Goal: Task Accomplishment & Management: Use online tool/utility

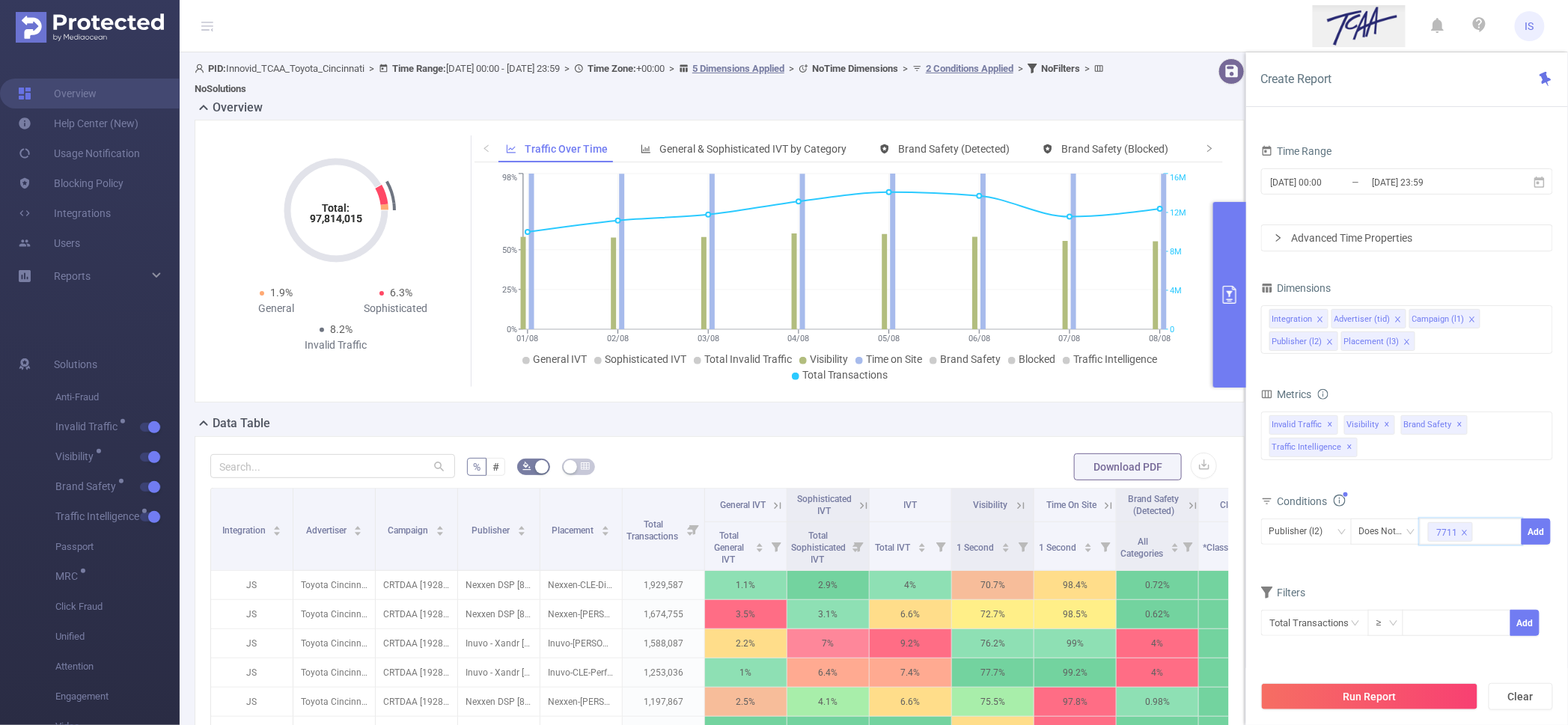
scroll to position [281, 0]
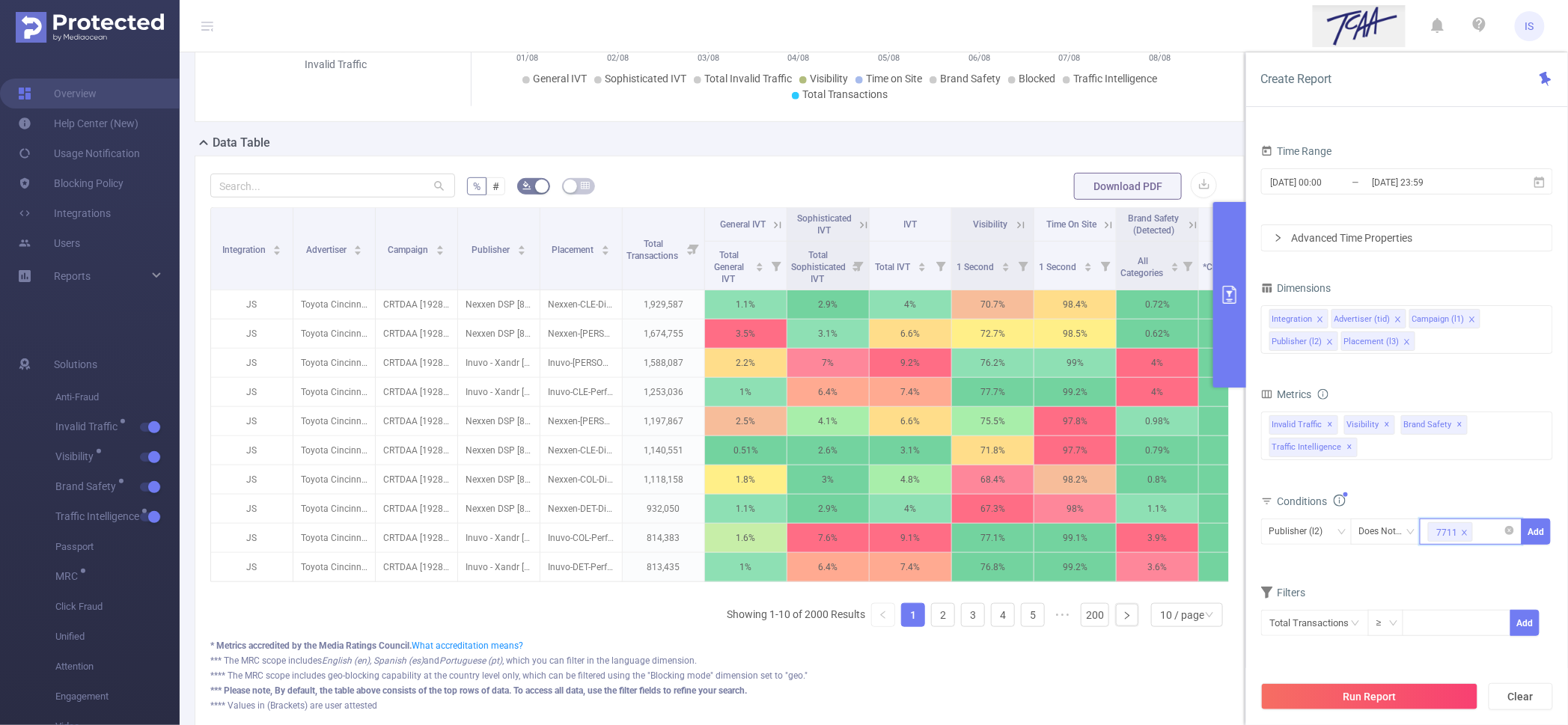
click at [1466, 532] on icon "icon: close" at bounding box center [1465, 533] width 8 height 8
click at [1404, 338] on icon "icon: close" at bounding box center [1407, 342] width 8 height 8
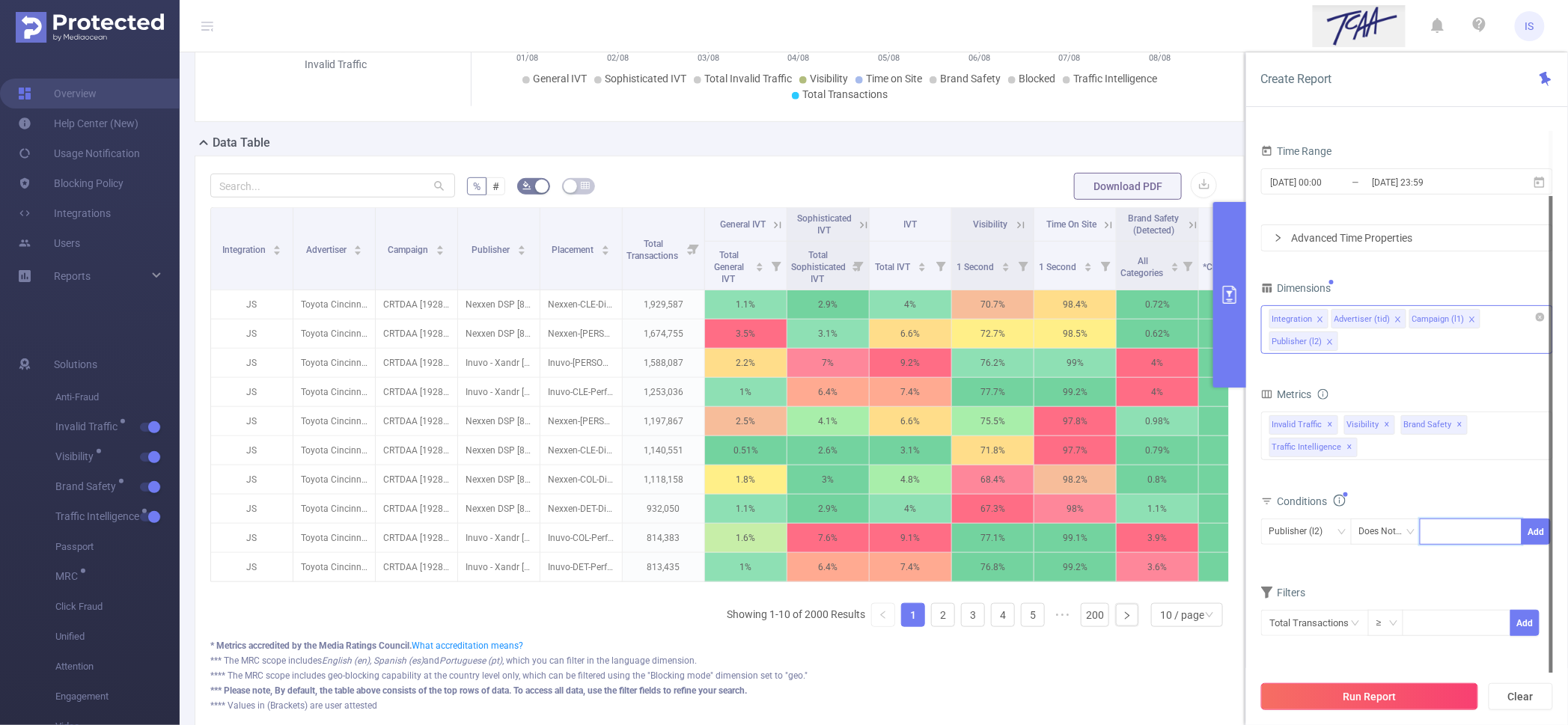
click at [1359, 690] on button "Run Report" at bounding box center [1370, 696] width 217 height 27
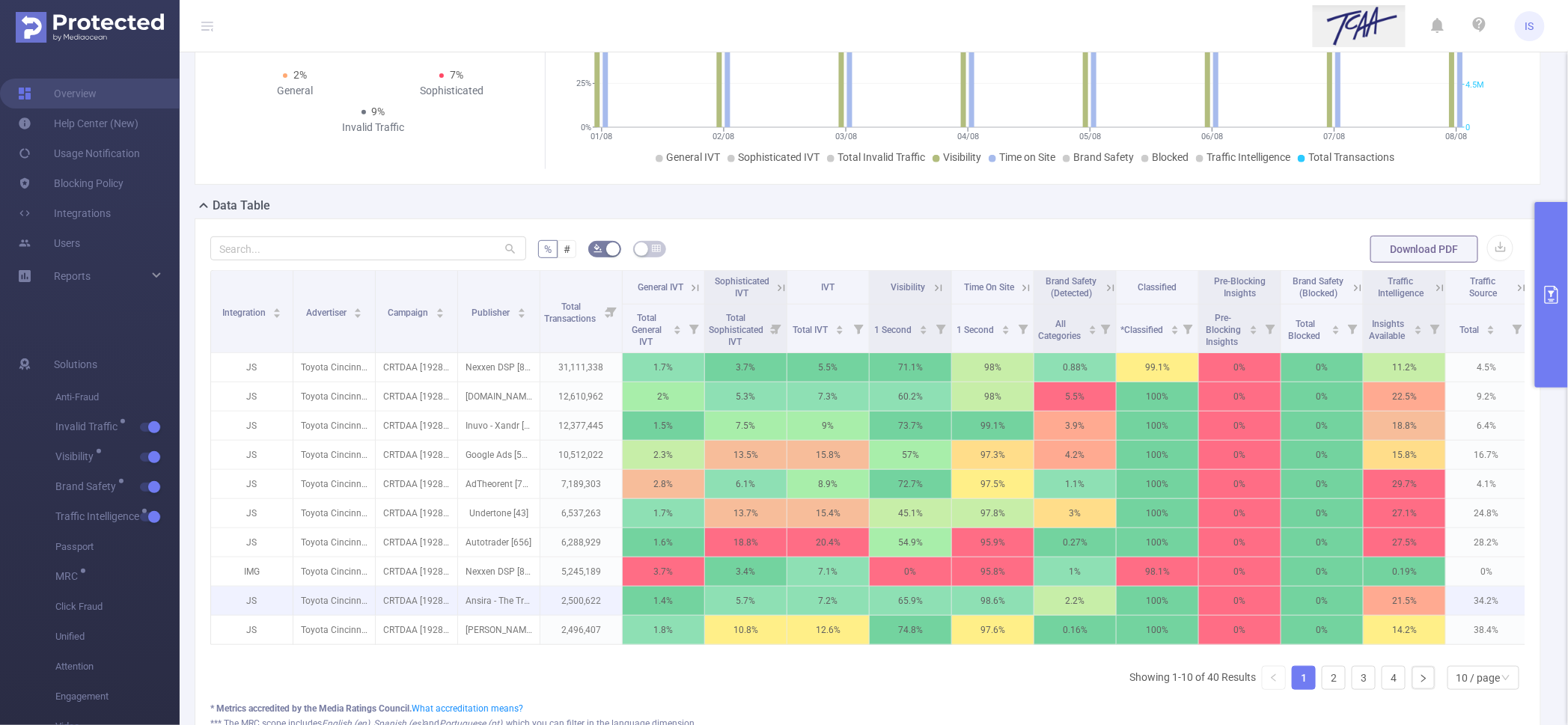
scroll to position [378, 0]
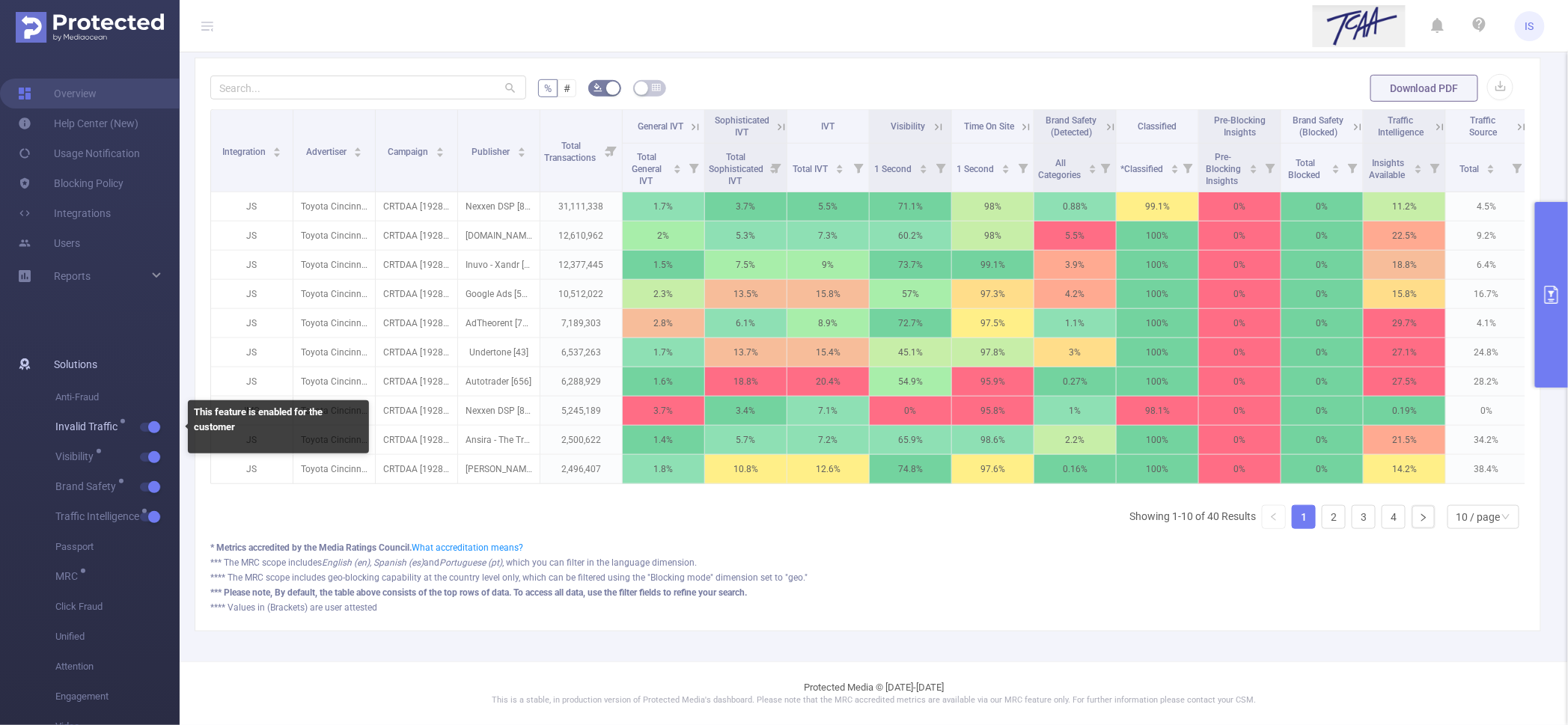
click at [151, 426] on button "button" at bounding box center [150, 427] width 21 height 9
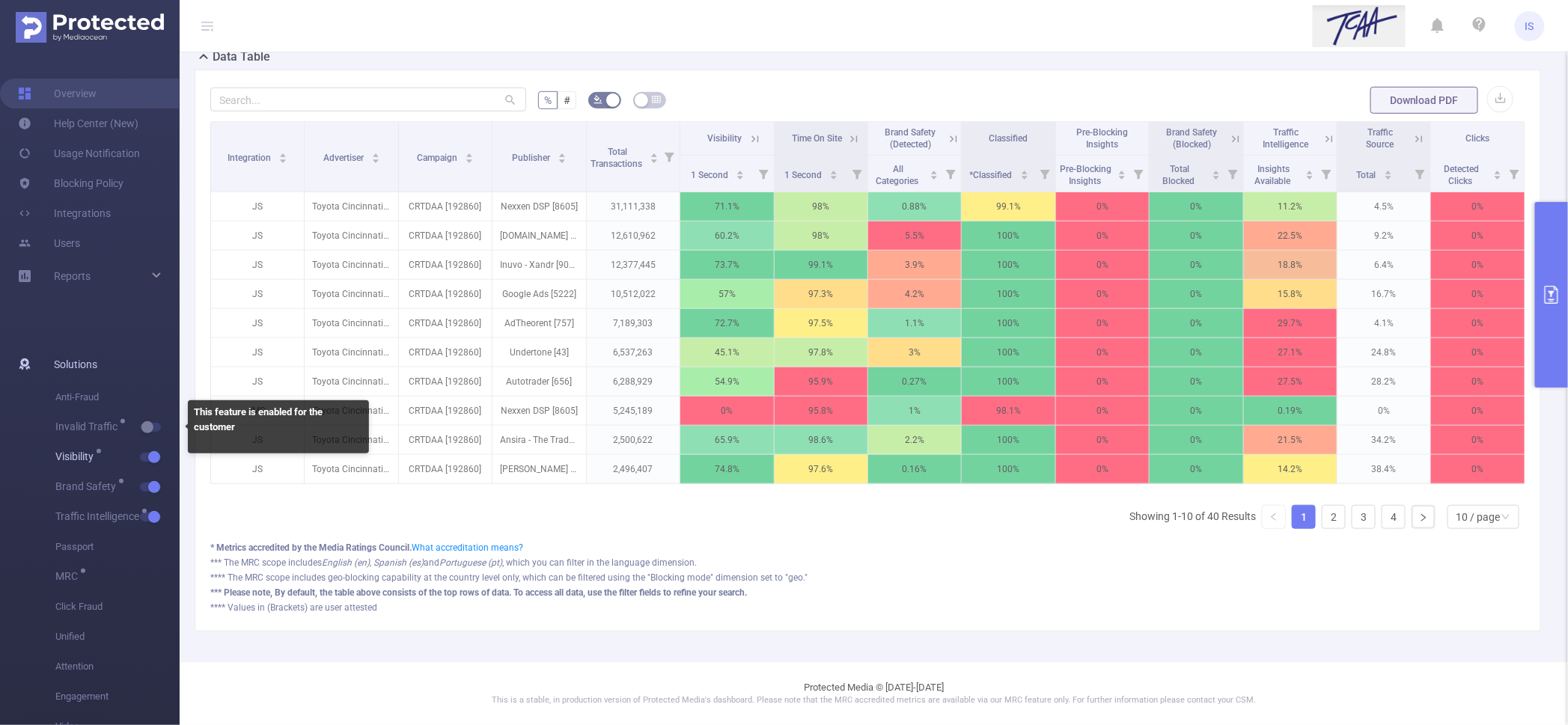
scroll to position [366, 0]
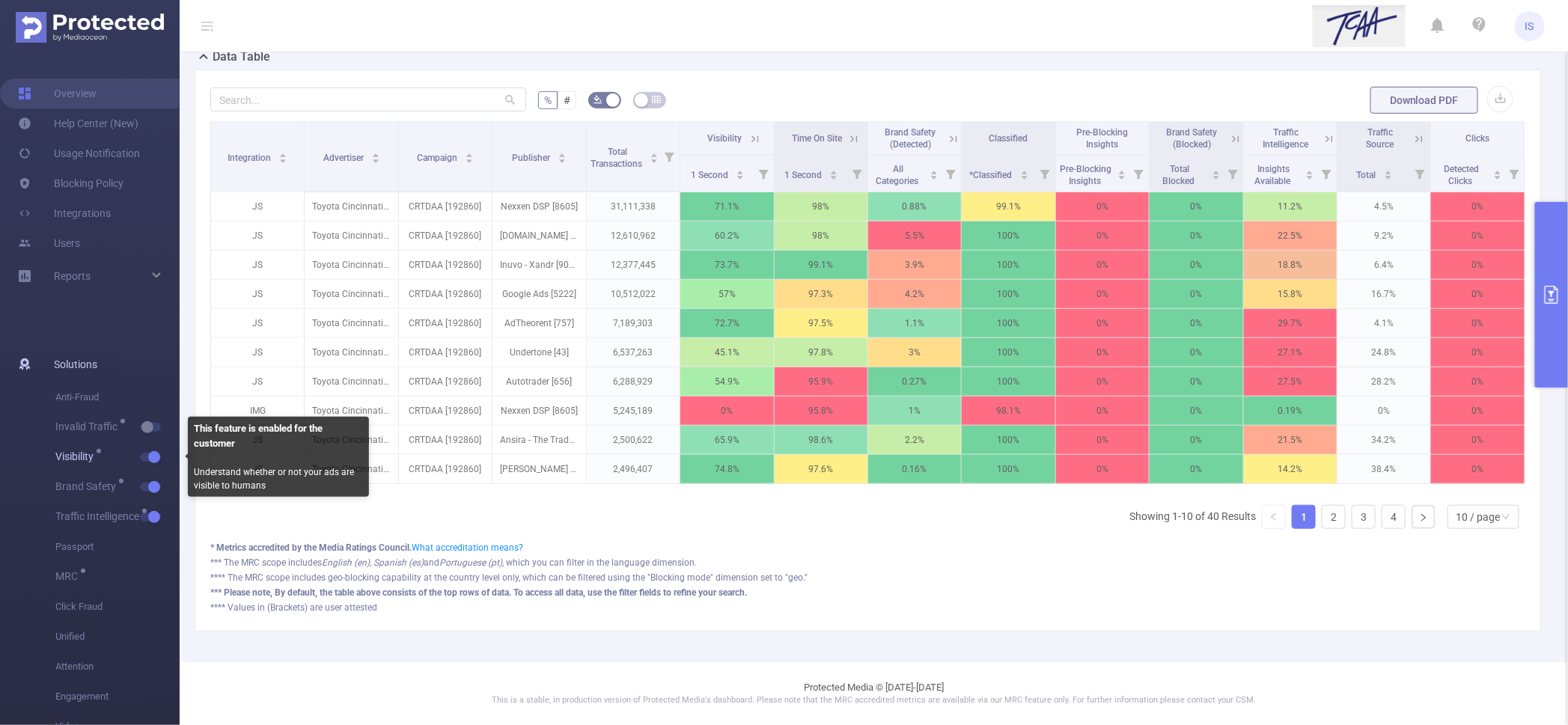
click at [150, 459] on button "button" at bounding box center [150, 457] width 21 height 9
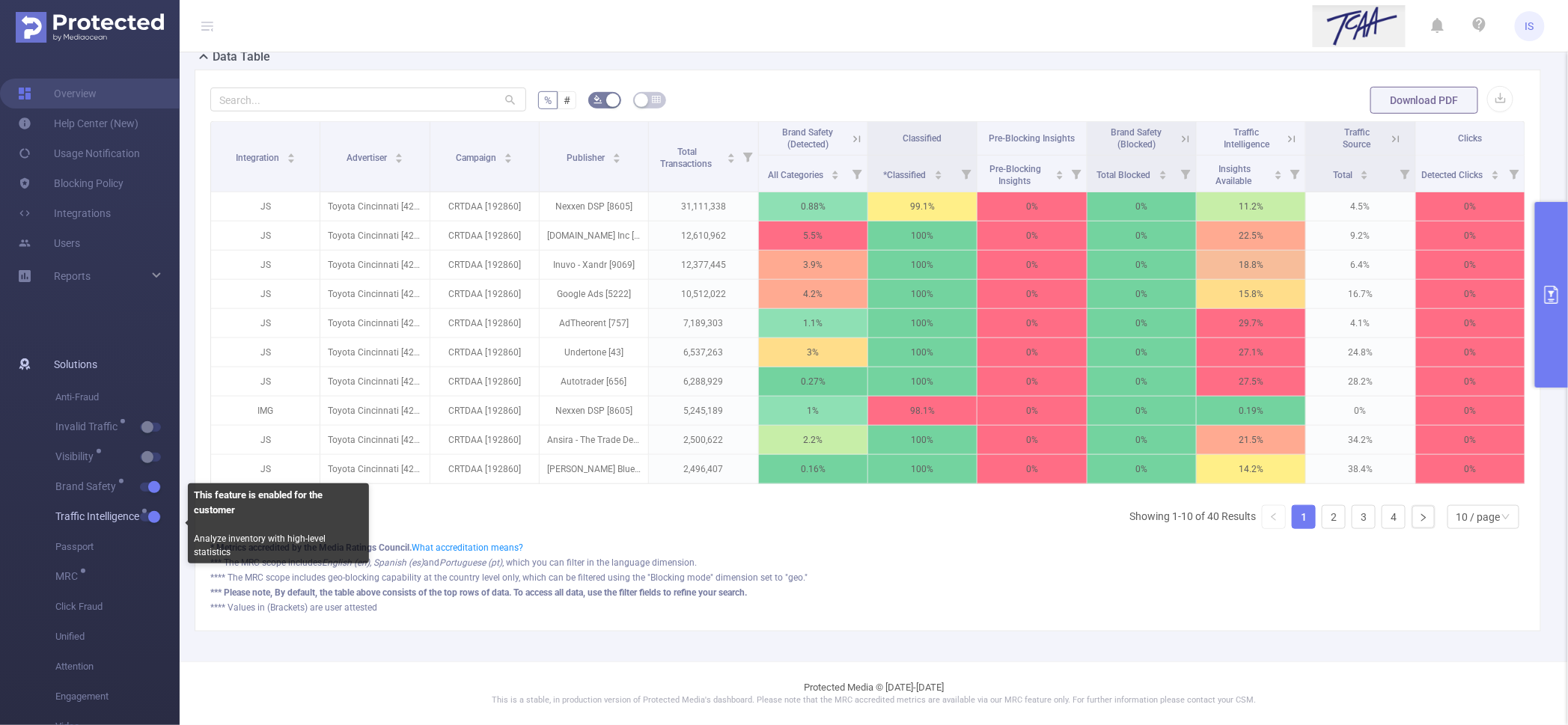
click at [147, 521] on button "button" at bounding box center [150, 517] width 21 height 9
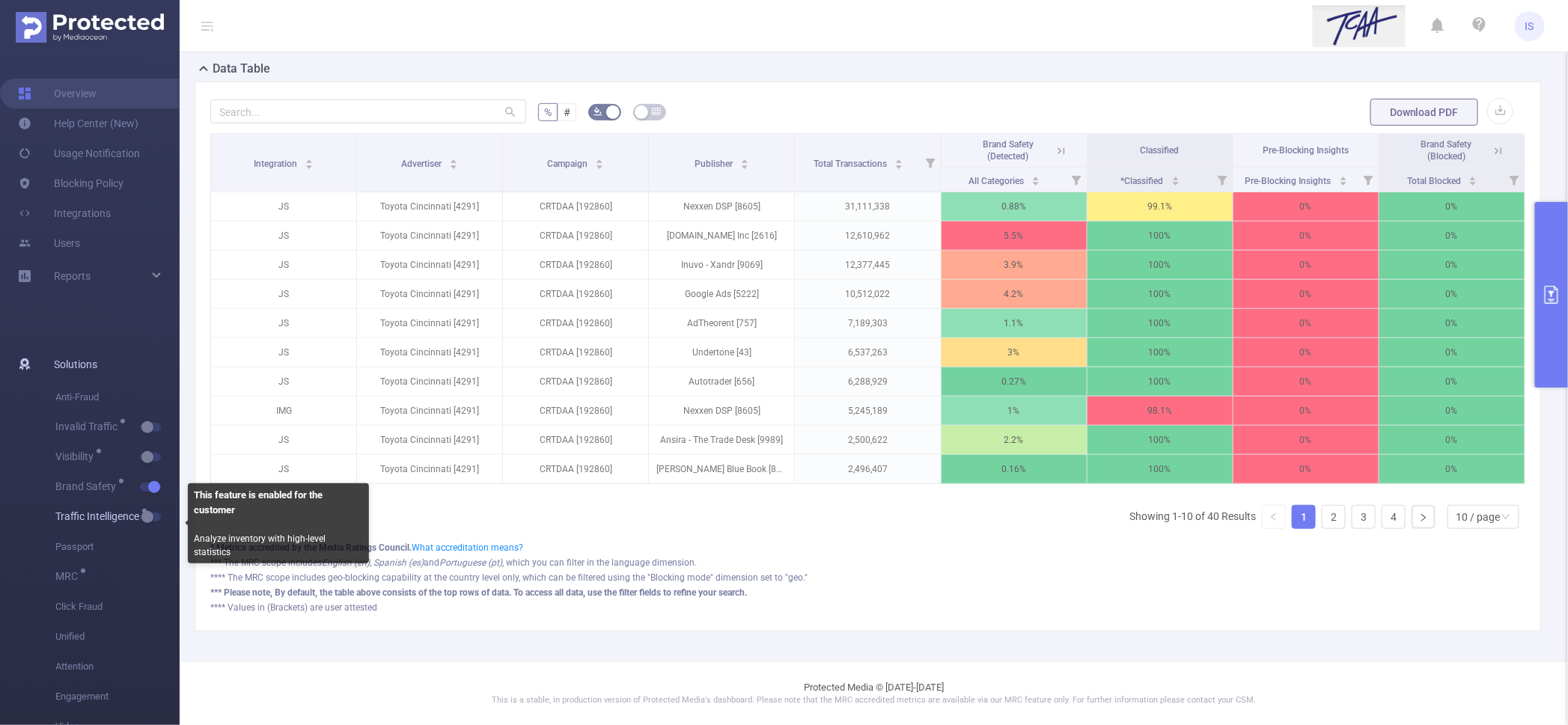
scroll to position [354, 0]
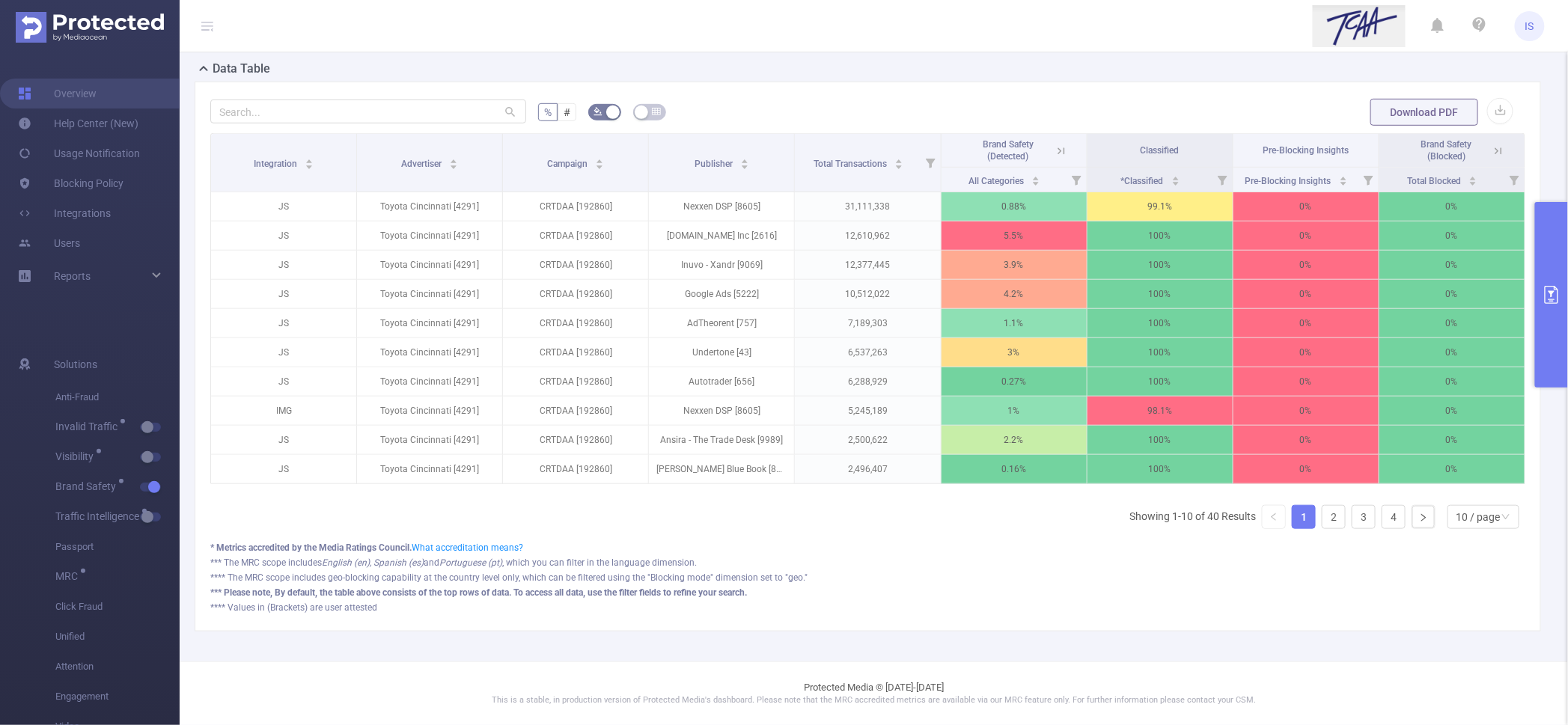
click at [1557, 246] on button "primary" at bounding box center [1552, 295] width 33 height 185
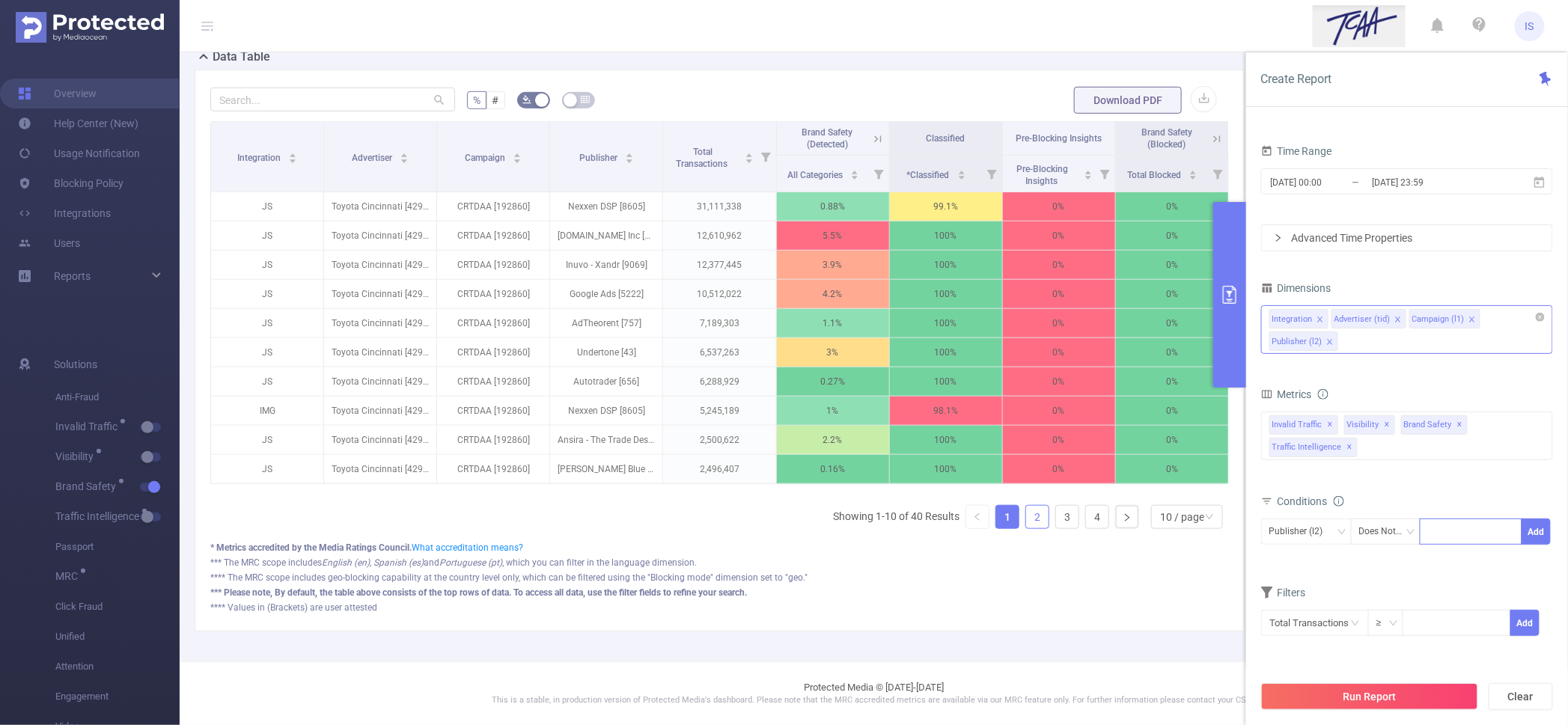
click at [1026, 528] on link "2" at bounding box center [1037, 516] width 22 height 22
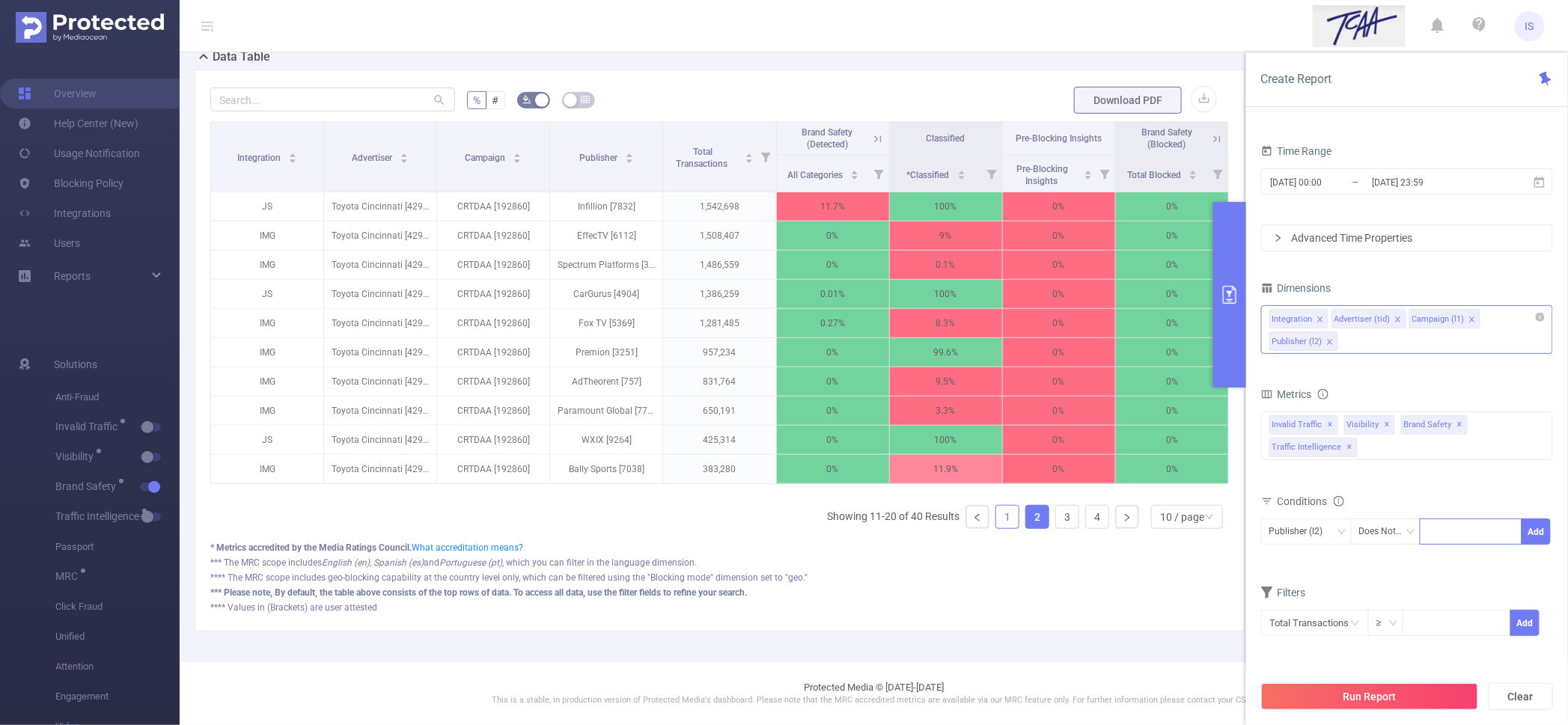
click at [999, 528] on link "1" at bounding box center [1007, 516] width 22 height 22
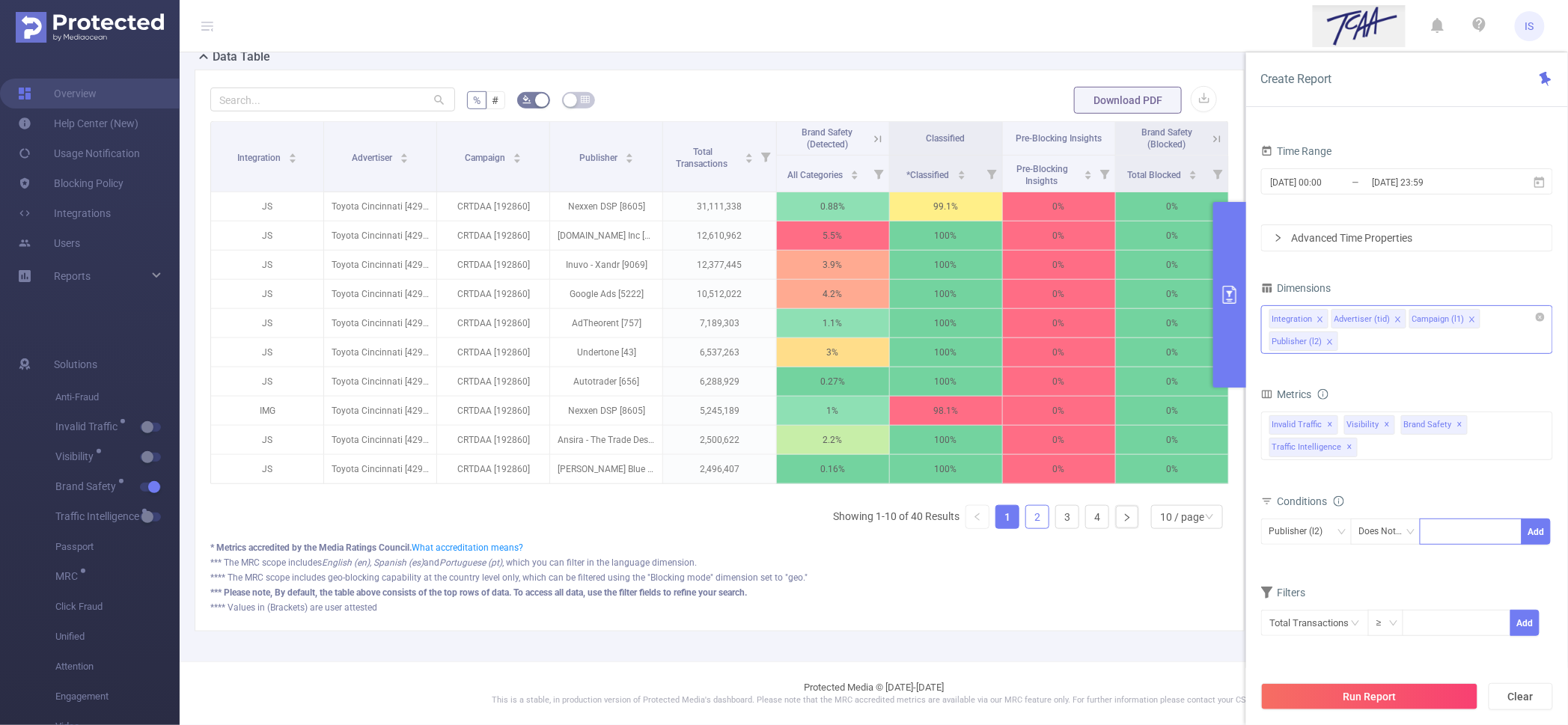
click at [1026, 528] on link "2" at bounding box center [1037, 516] width 22 height 22
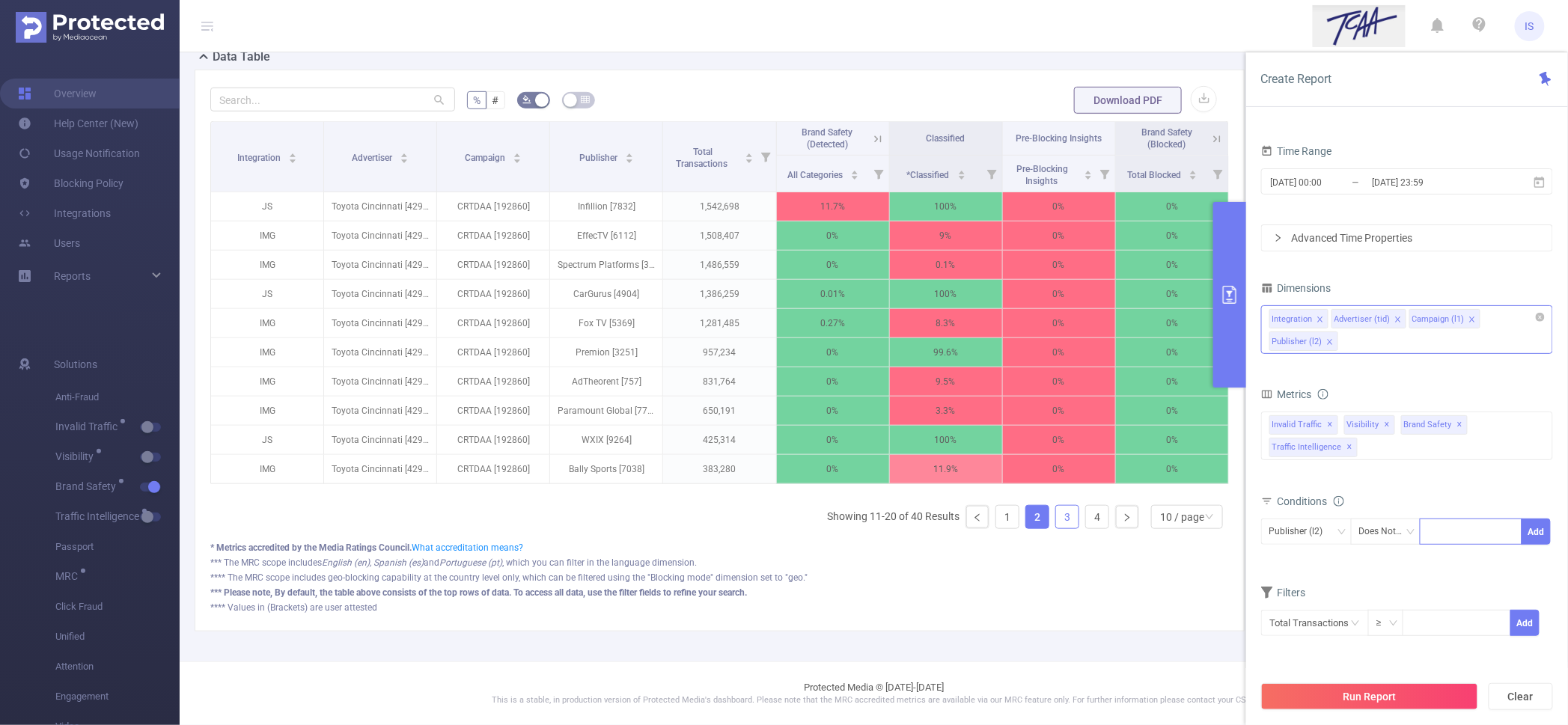
click at [1058, 528] on link "3" at bounding box center [1067, 516] width 22 height 22
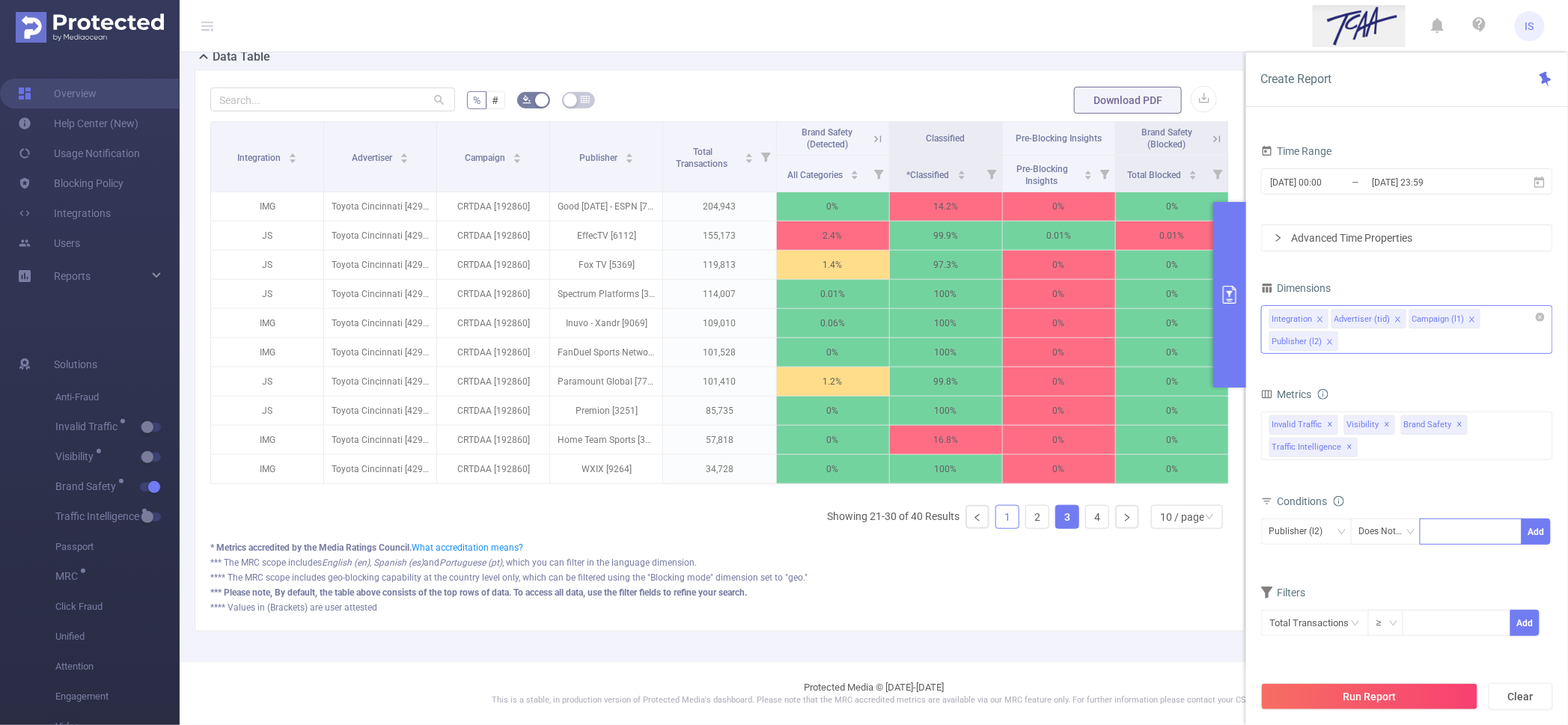
click at [1002, 528] on link "1" at bounding box center [1007, 516] width 22 height 22
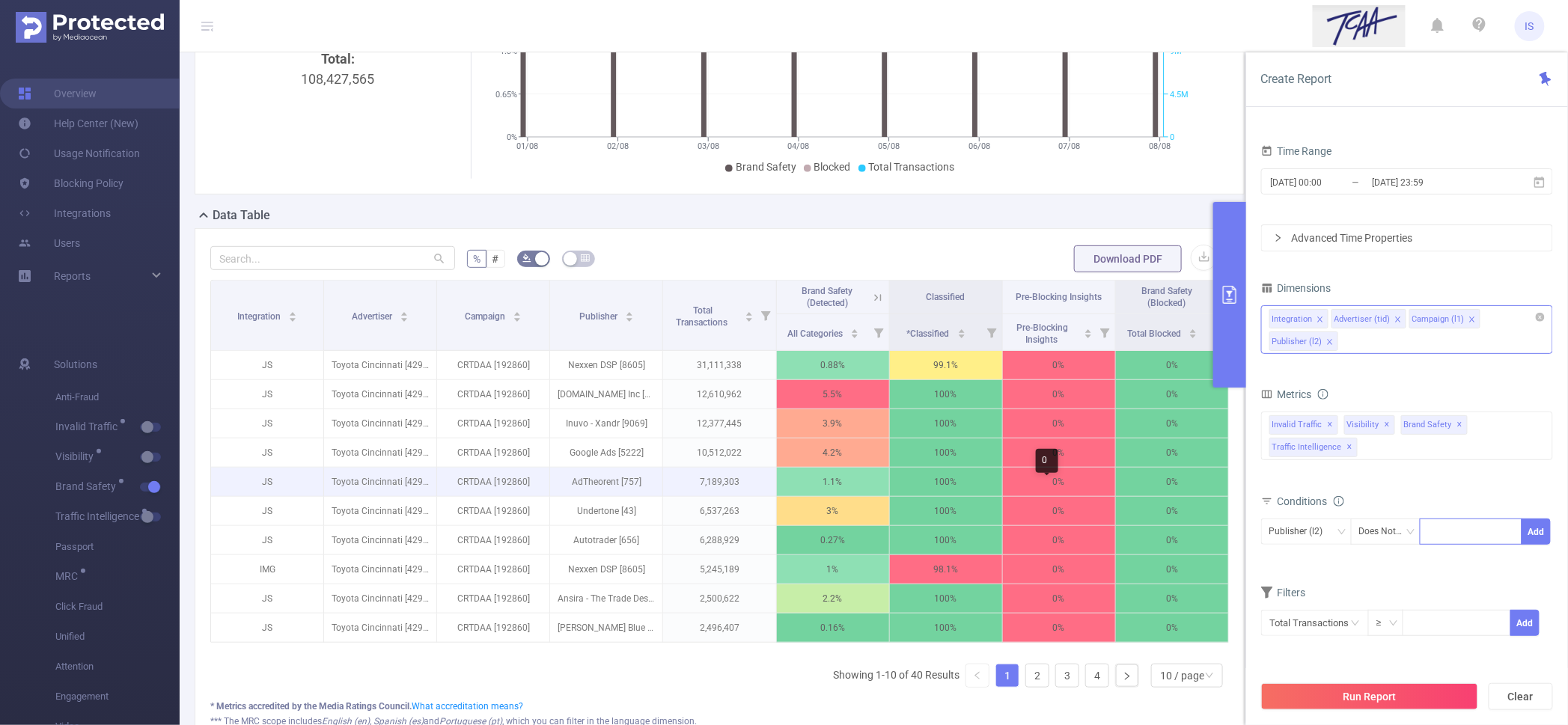
scroll to position [287, 0]
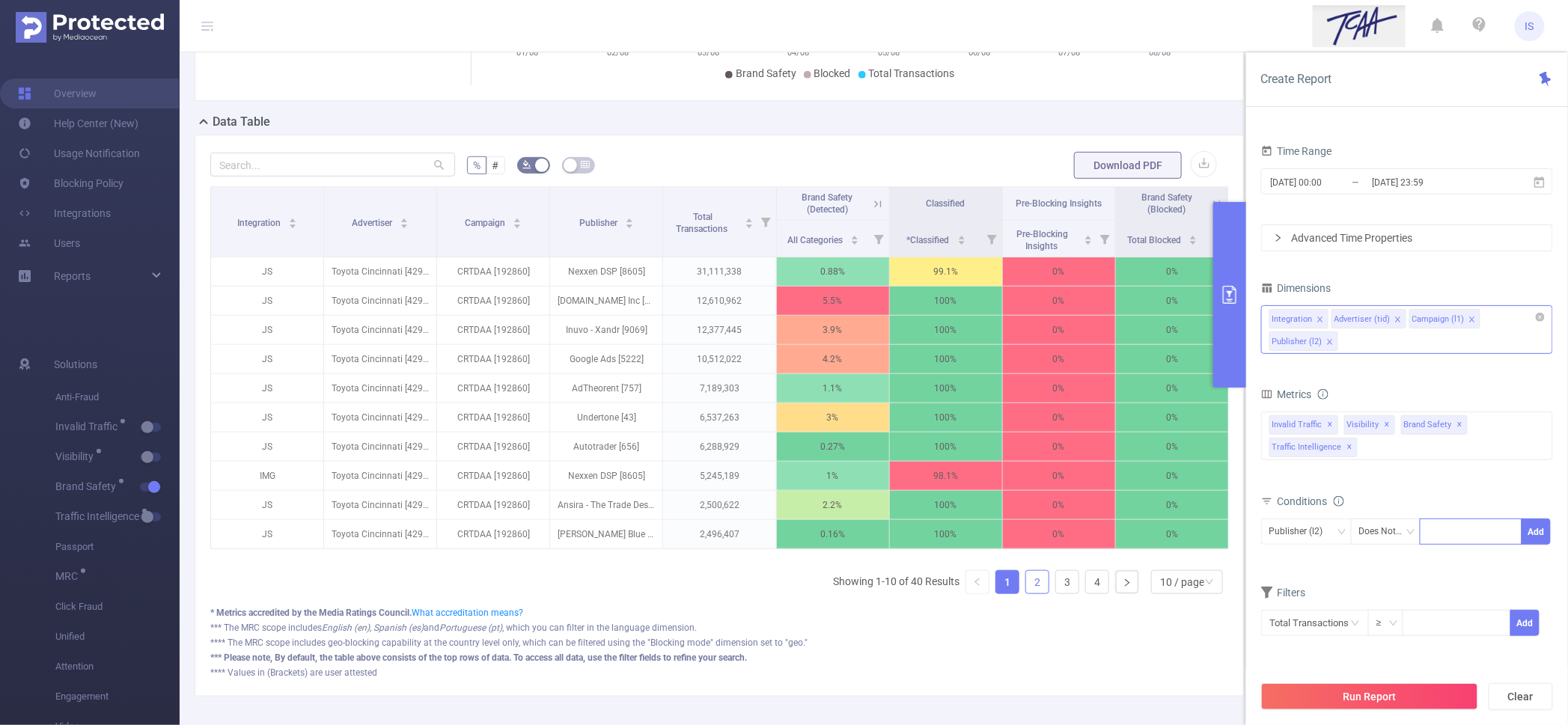
click at [1026, 593] on link "2" at bounding box center [1037, 582] width 22 height 22
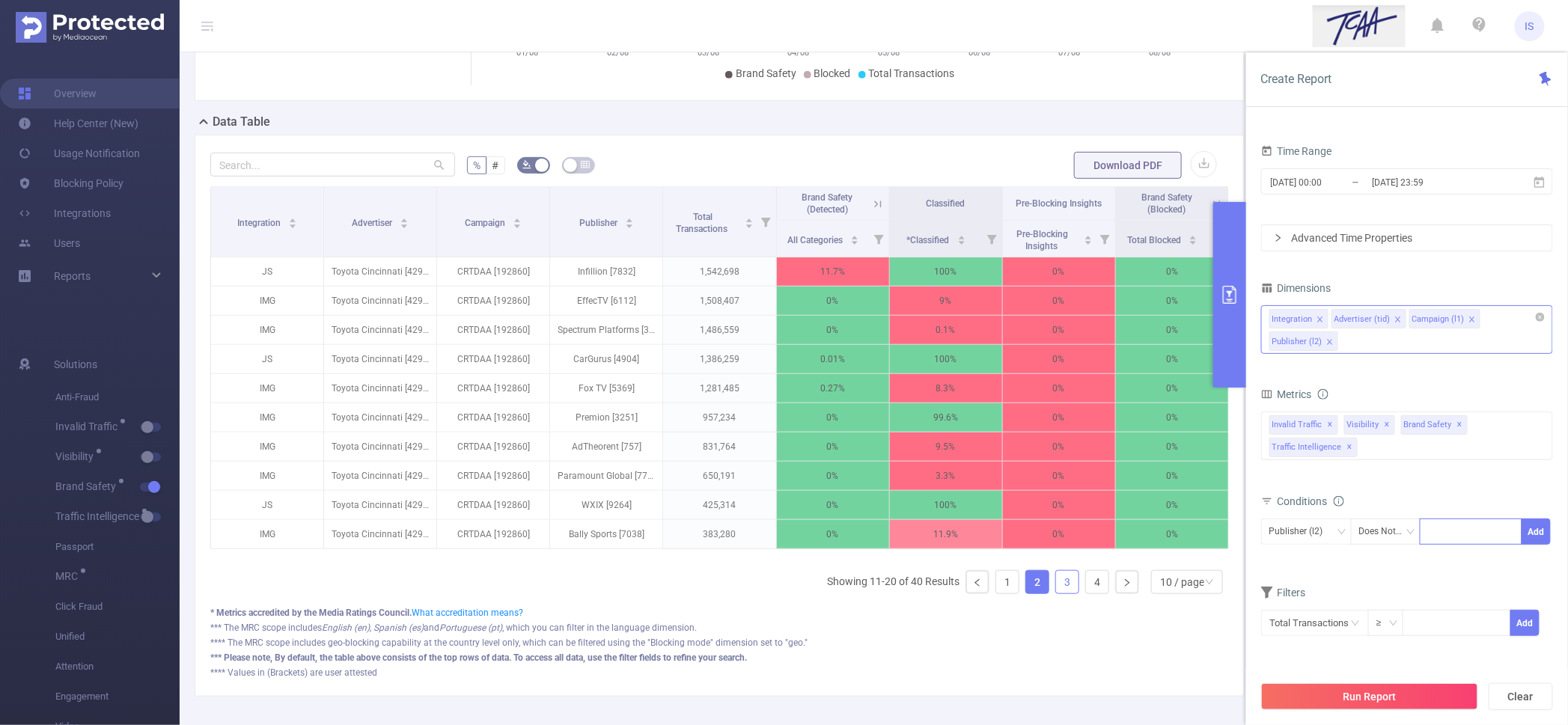
click at [1056, 593] on link "3" at bounding box center [1067, 582] width 22 height 22
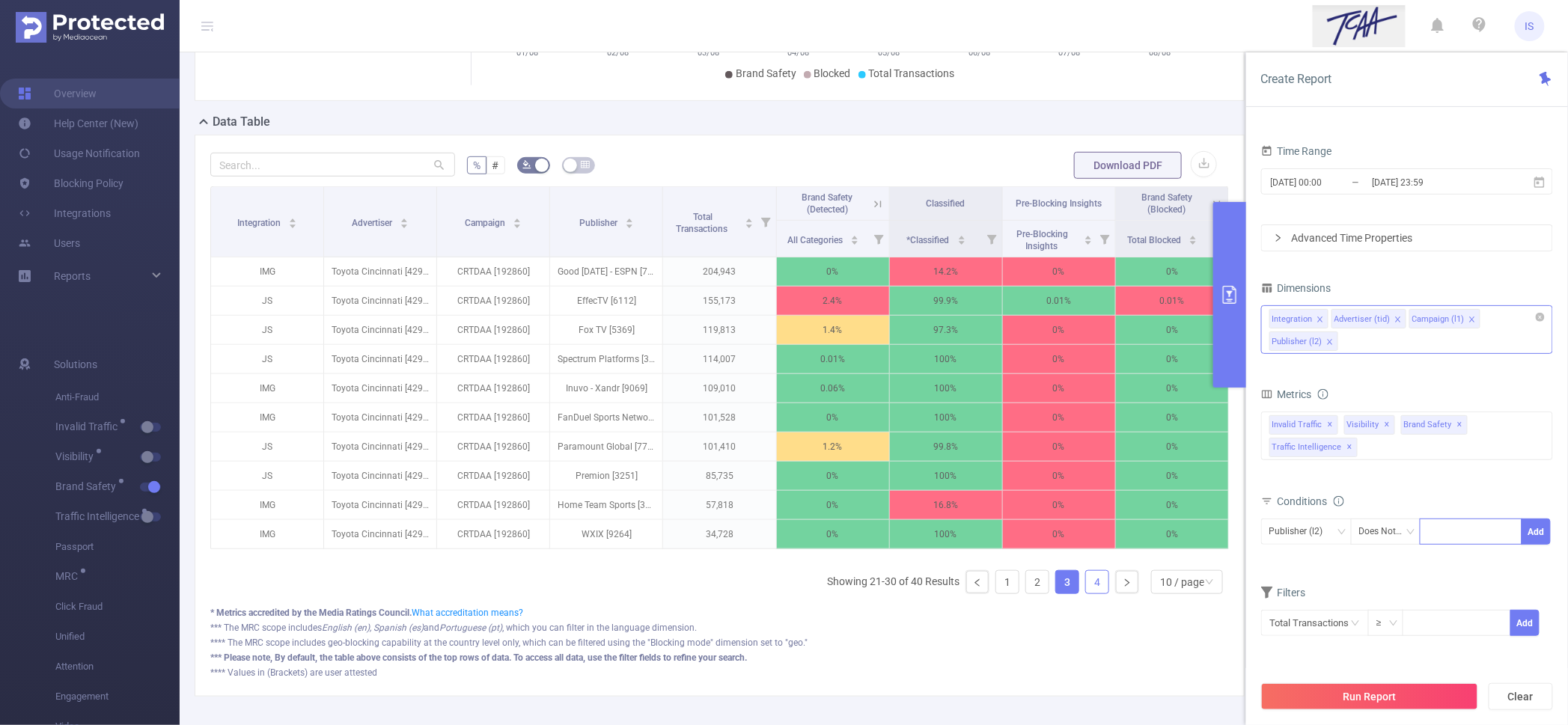
click at [1086, 593] on link "4" at bounding box center [1097, 582] width 22 height 22
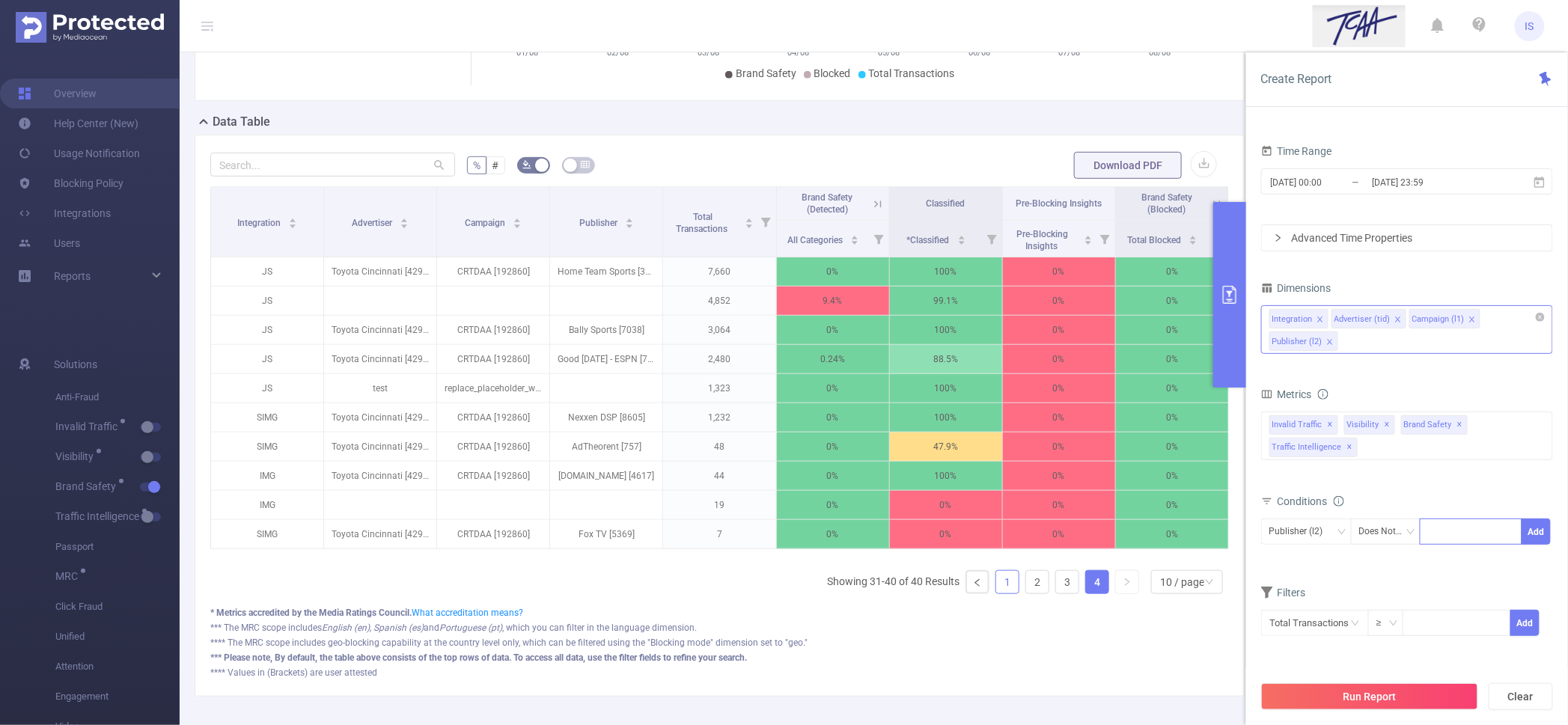
click at [996, 593] on link "1" at bounding box center [1007, 582] width 22 height 22
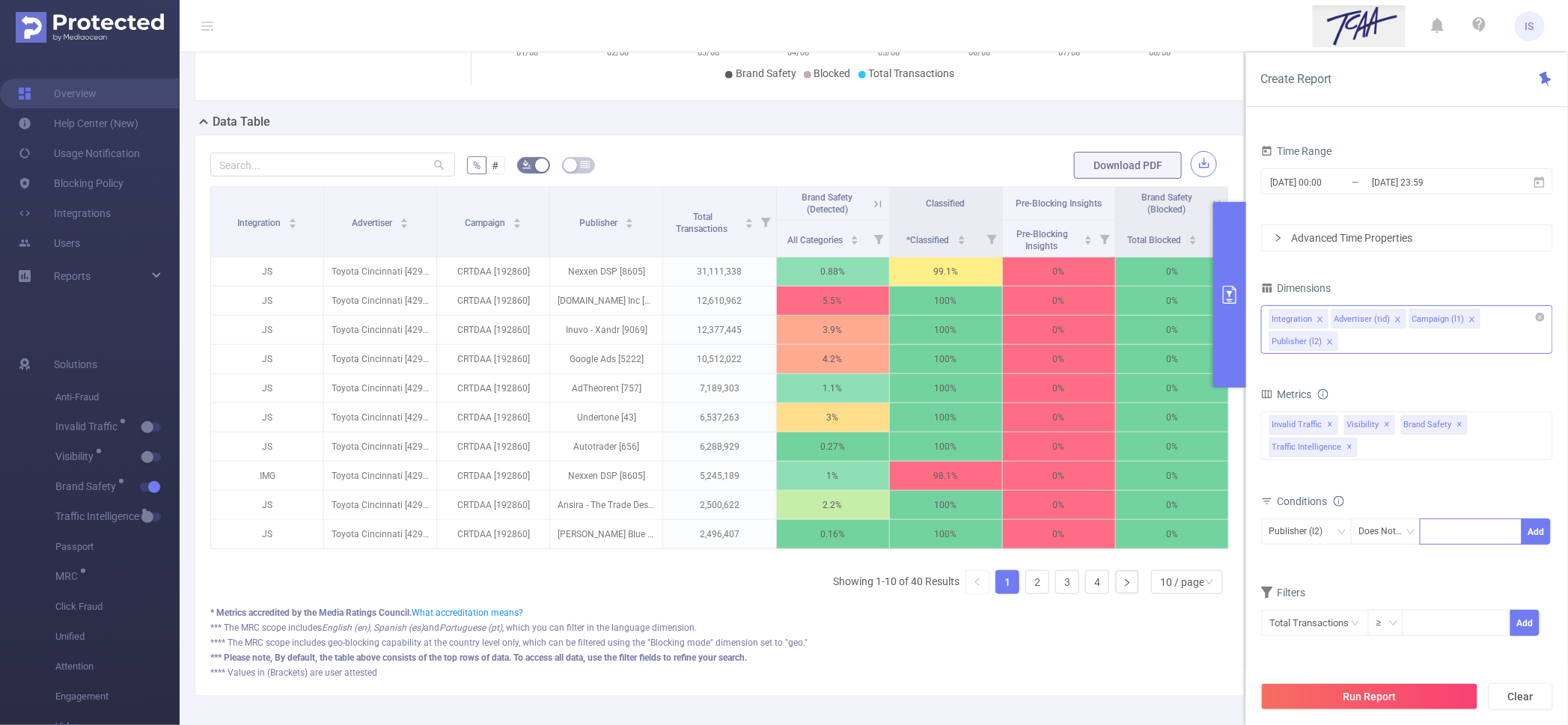
click at [1191, 178] on button "button" at bounding box center [1204, 164] width 26 height 26
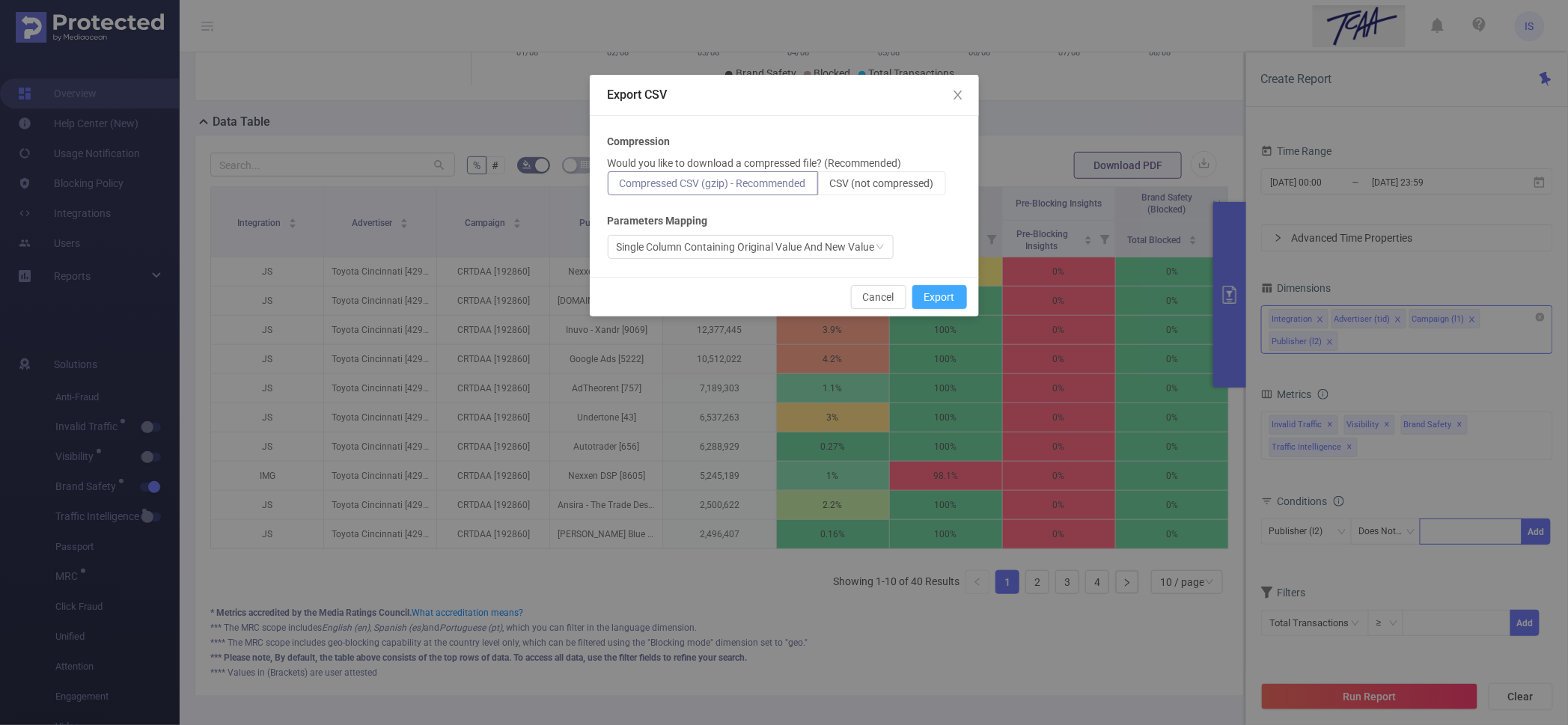
click at [947, 292] on button "Export" at bounding box center [940, 297] width 54 height 24
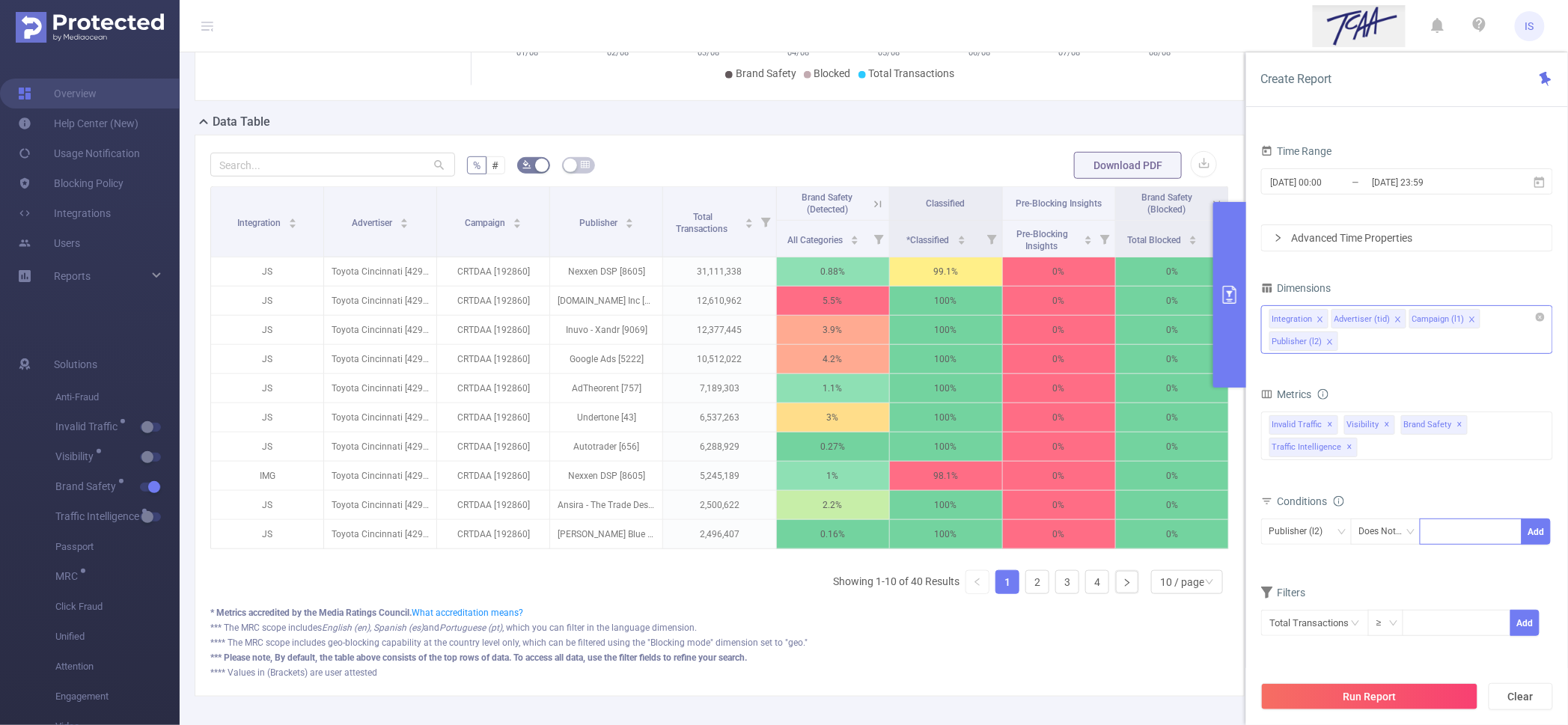
click at [1348, 235] on div "Advanced Time Properties" at bounding box center [1407, 237] width 290 height 26
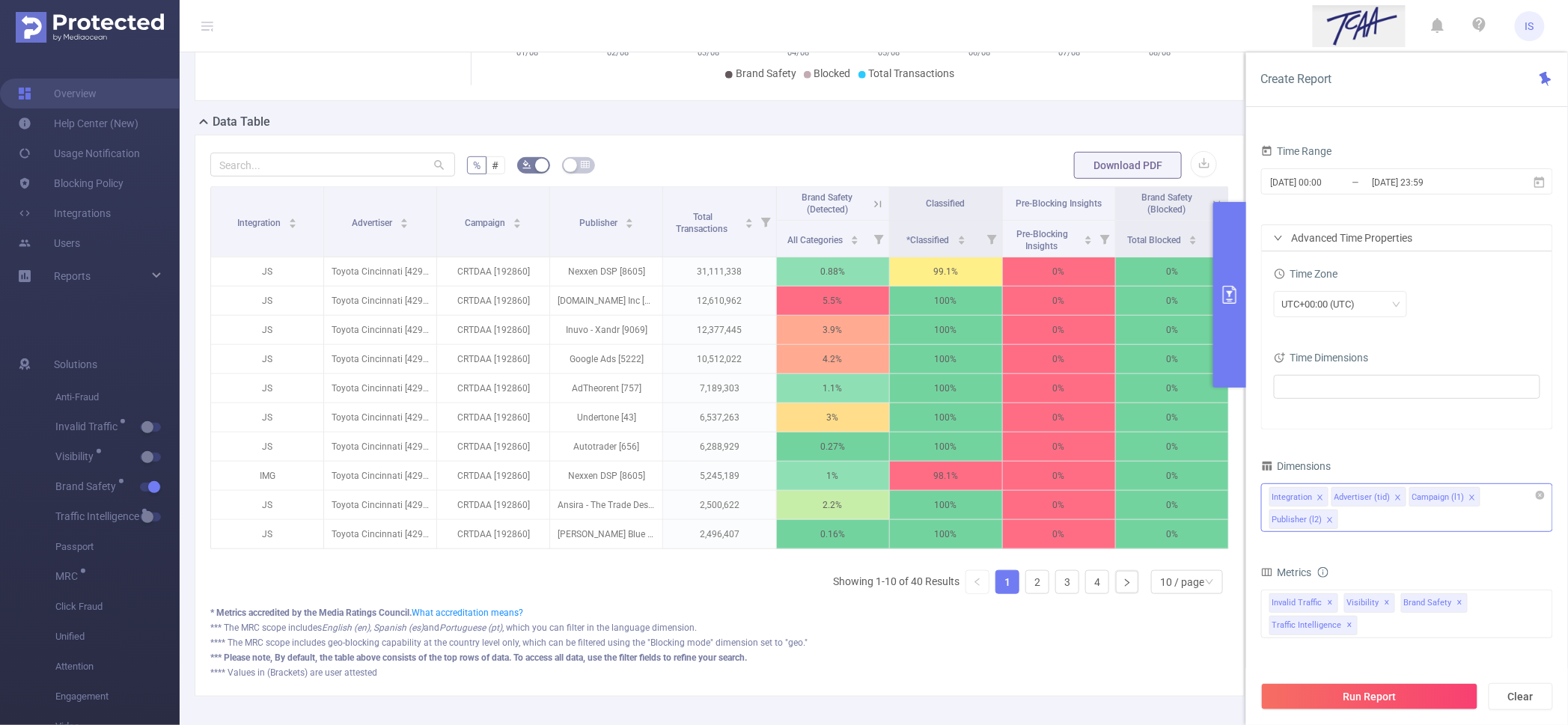
click at [1348, 235] on div "Advanced Time Properties" at bounding box center [1407, 237] width 290 height 26
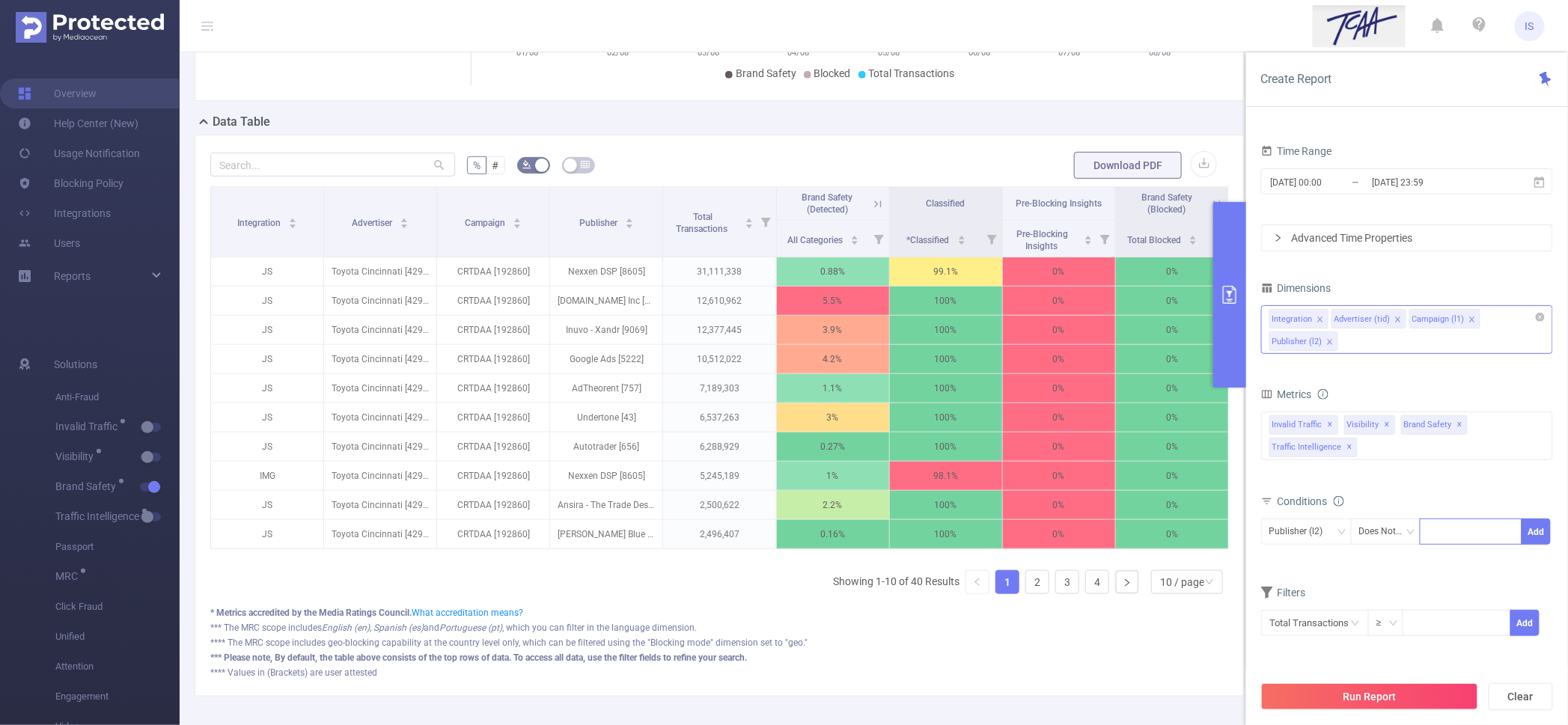
click at [871, 211] on icon at bounding box center [877, 204] width 13 height 13
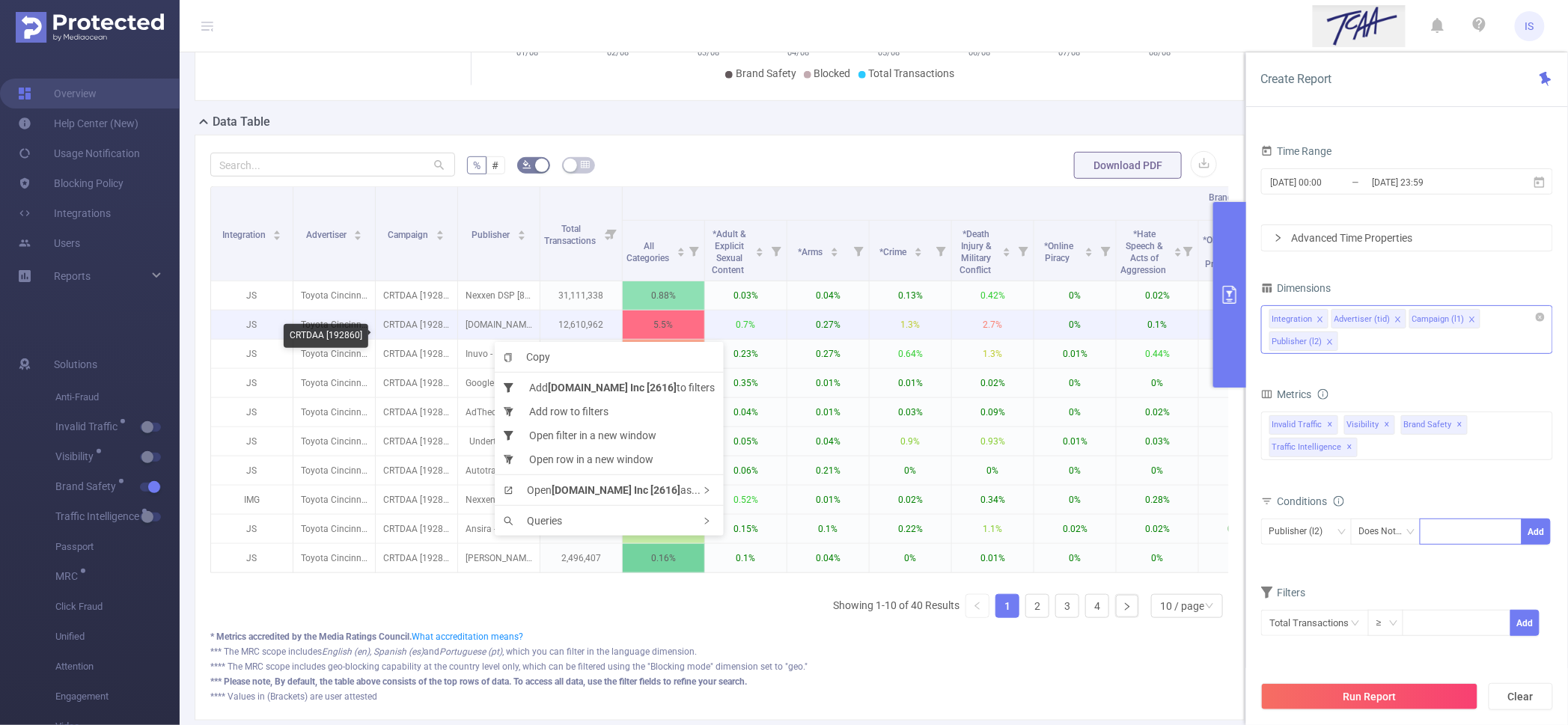
click at [438, 339] on p "CRTDAA [192860]" at bounding box center [416, 324] width 81 height 29
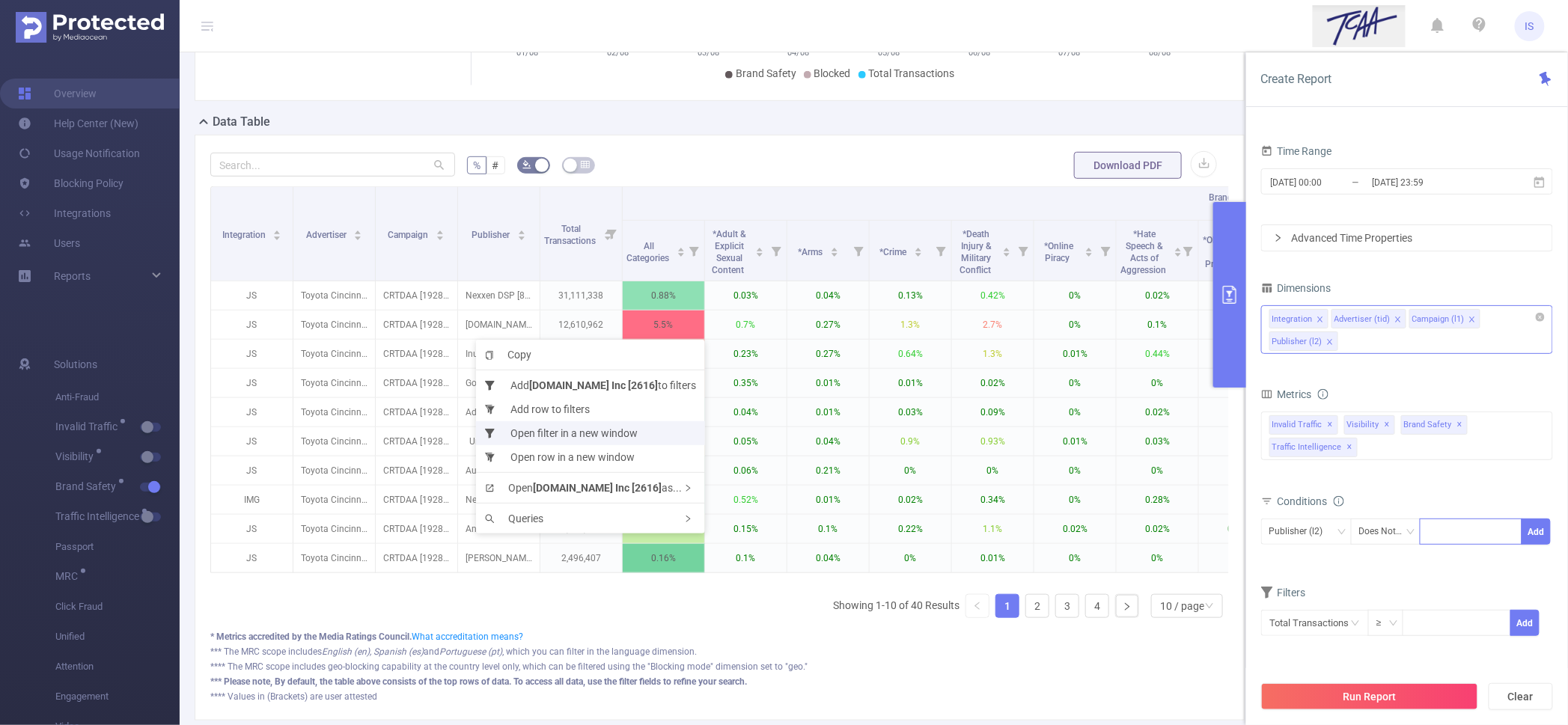
click at [577, 431] on li "Open filter in a new window" at bounding box center [590, 433] width 229 height 24
